Goal: Information Seeking & Learning: Check status

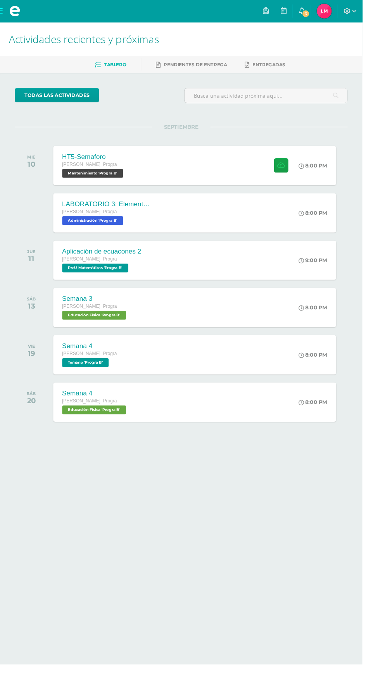
click at [349, 11] on span "Lesly Gabriela Mi Perfil" at bounding box center [340, 12] width 19 height 16
click at [326, 8] on link "3" at bounding box center [316, 11] width 19 height 23
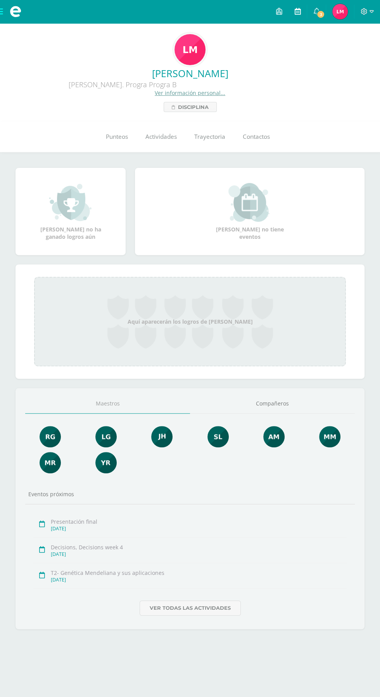
click at [302, 12] on link at bounding box center [297, 11] width 19 height 23
click at [322, 16] on span "3" at bounding box center [320, 14] width 9 height 9
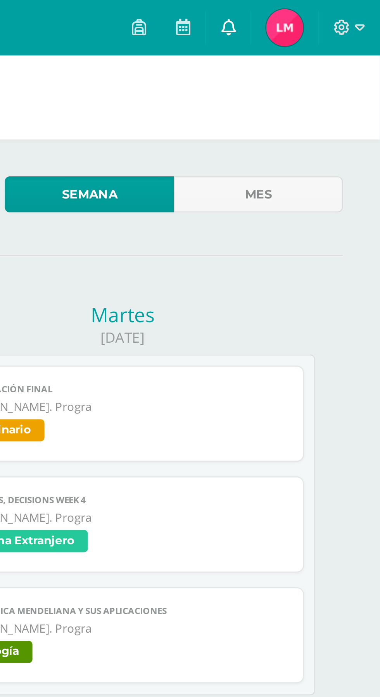
click at [318, 17] on link at bounding box center [316, 11] width 19 height 23
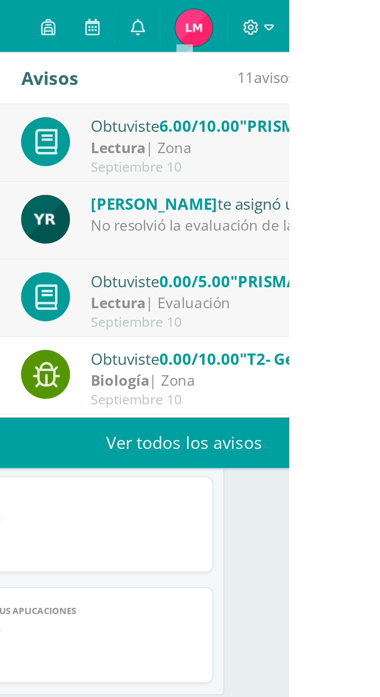
click at [380, 66] on div "Lectura | Zona" at bounding box center [351, 62] width 108 height 9
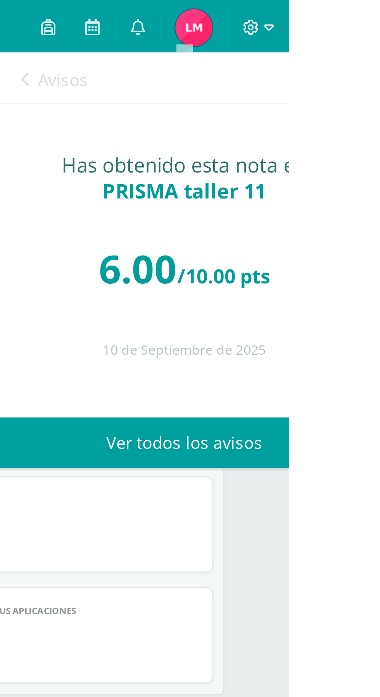
click at [280, 32] on span "Avisos" at bounding box center [285, 33] width 21 height 9
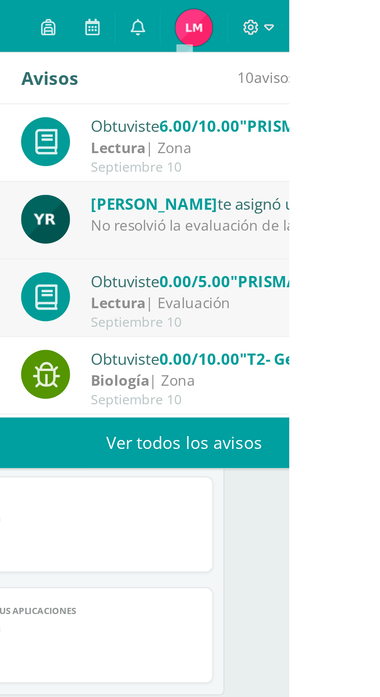
click at [380, 101] on div "Yanete Ricardo te asignó un comentario en 'PRISMA - Evaluación' para 'Lectura' …" at bounding box center [336, 92] width 164 height 33
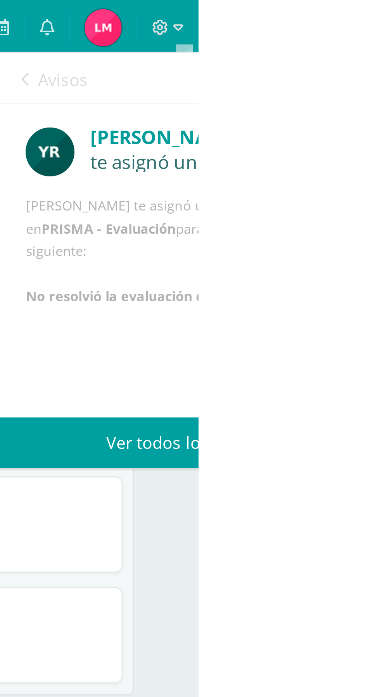
click at [307, 32] on icon at bounding box center [307, 33] width 3 height 6
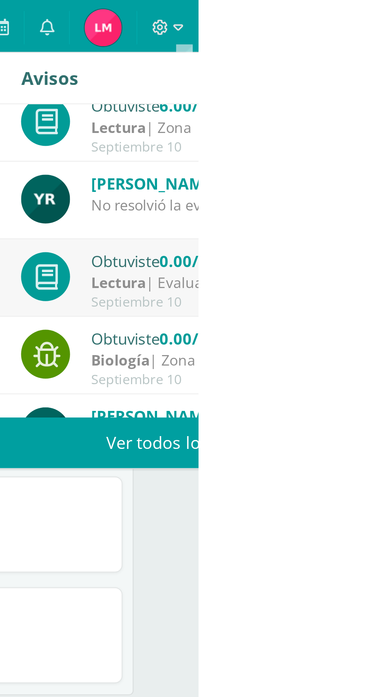
scroll to position [10, 0]
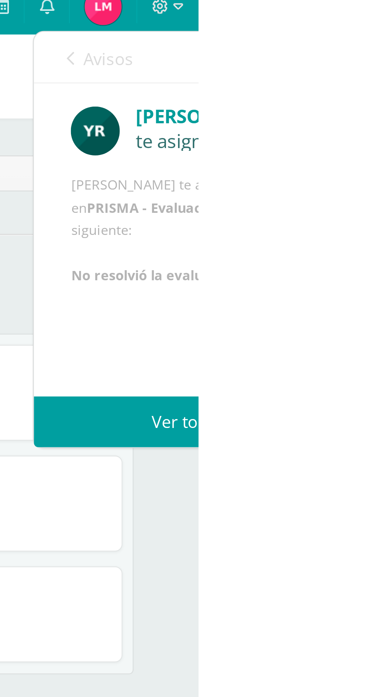
scroll to position [0, 0]
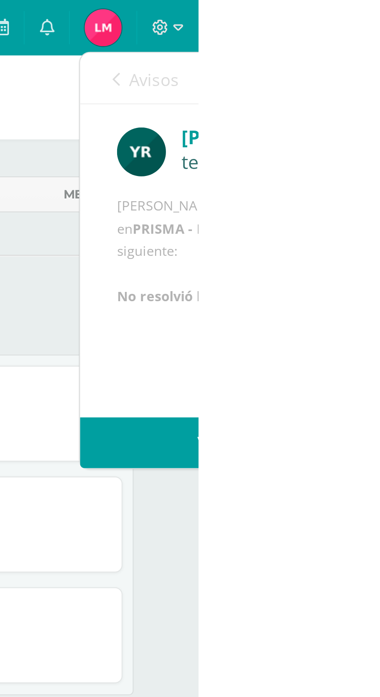
click at [345, 35] on icon at bounding box center [345, 33] width 3 height 6
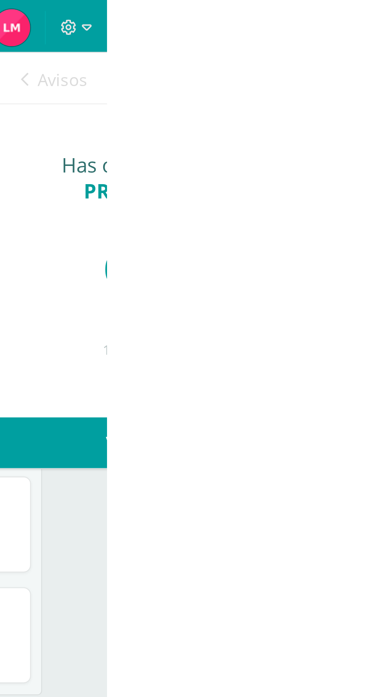
click at [346, 35] on icon at bounding box center [345, 33] width 3 height 6
